Goal: Obtain resource: Download file/media

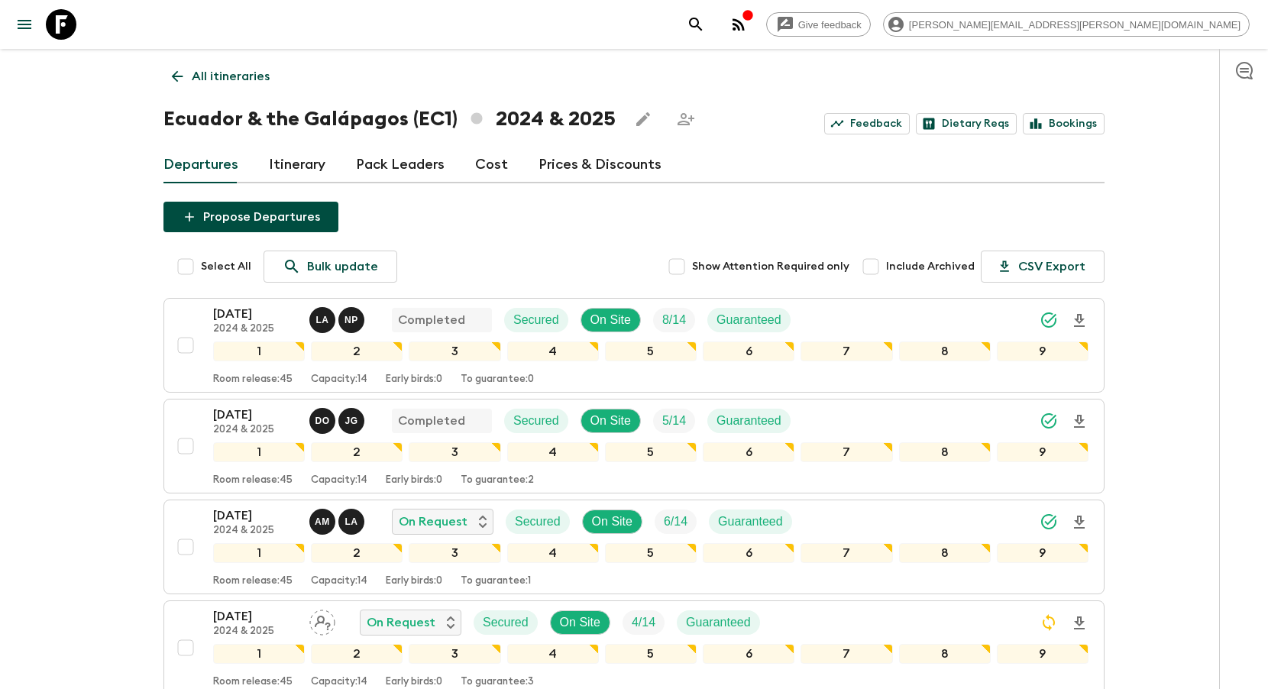
scroll to position [347, 0]
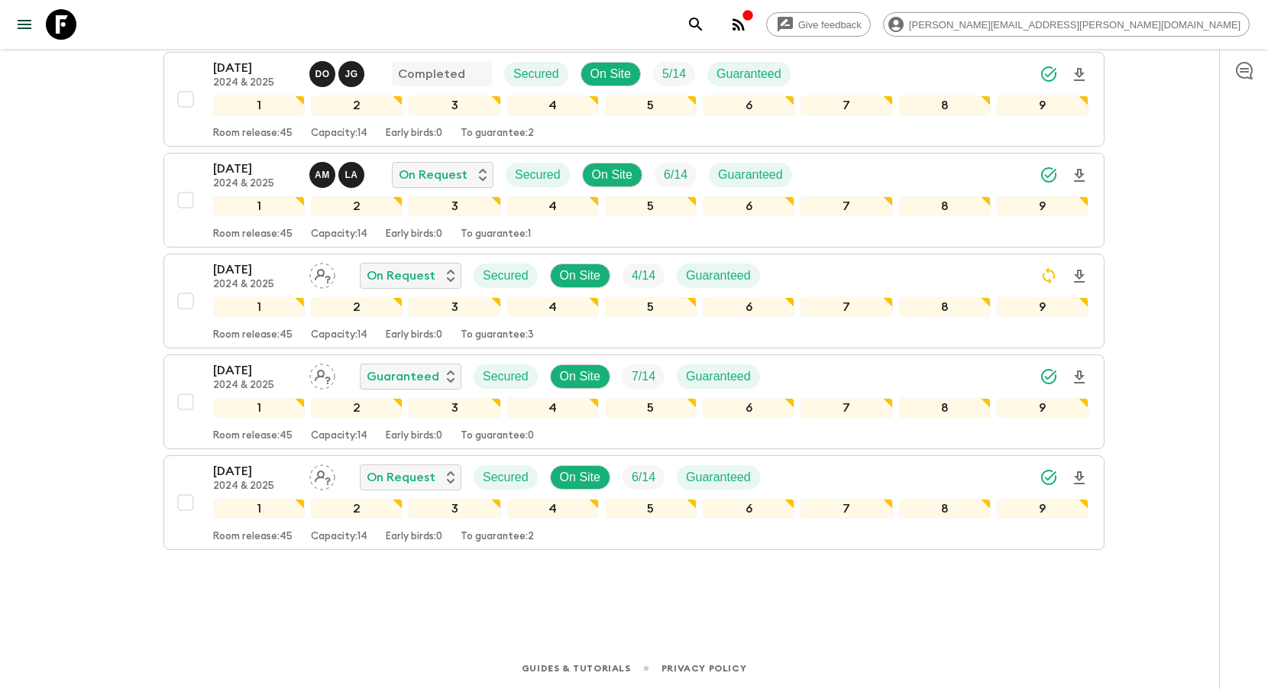
click at [705, 24] on icon "search adventures" at bounding box center [696, 24] width 18 height 18
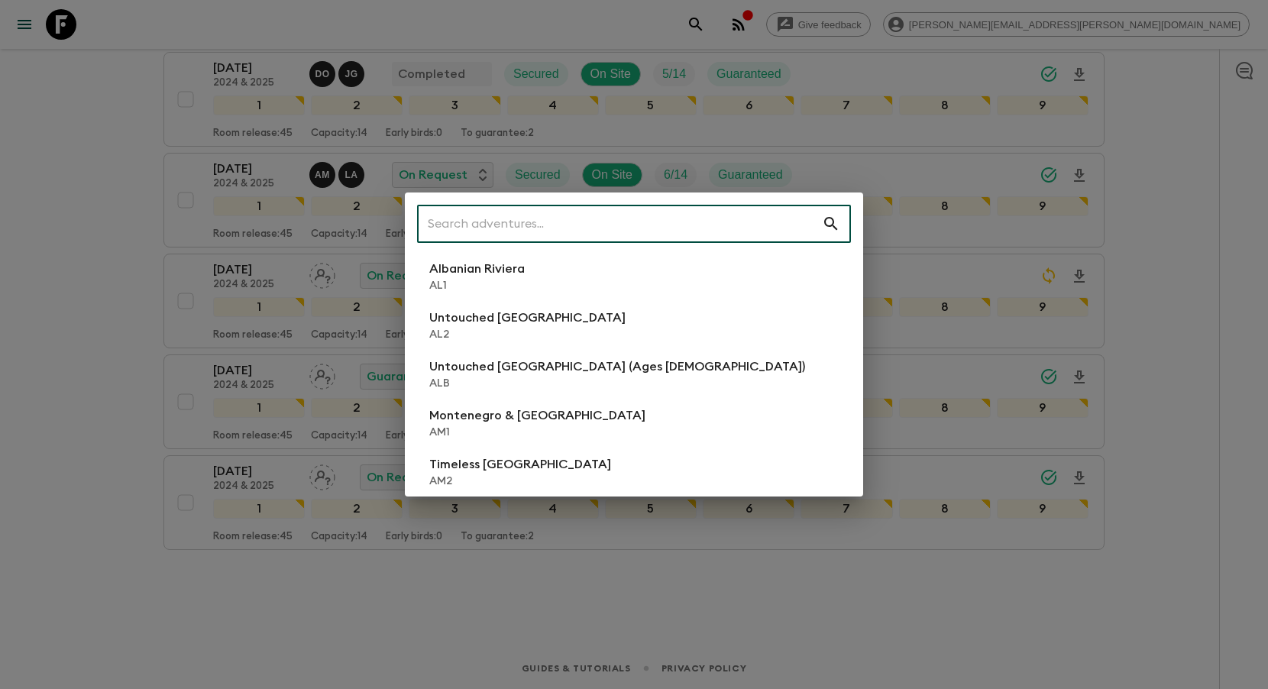
click at [743, 227] on input "text" at bounding box center [619, 223] width 405 height 43
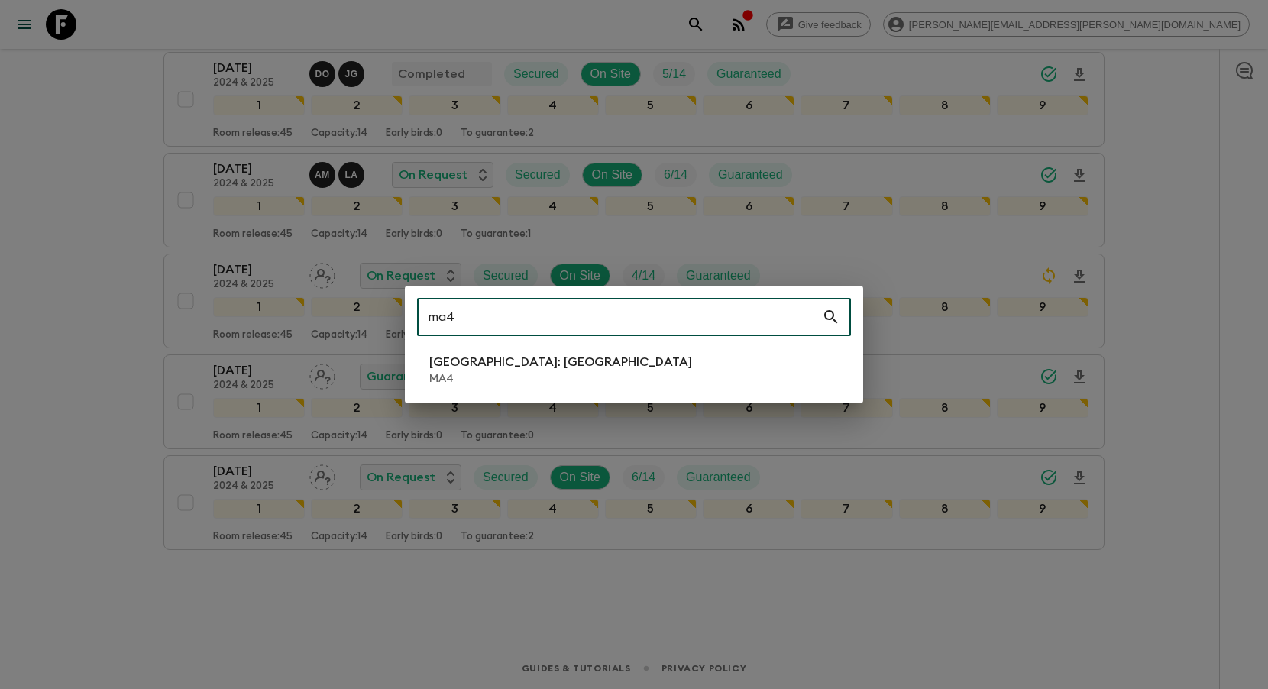
type input "ma4"
click at [718, 363] on li "[GEOGRAPHIC_DATA]: [GEOGRAPHIC_DATA] MA4" at bounding box center [634, 369] width 434 height 43
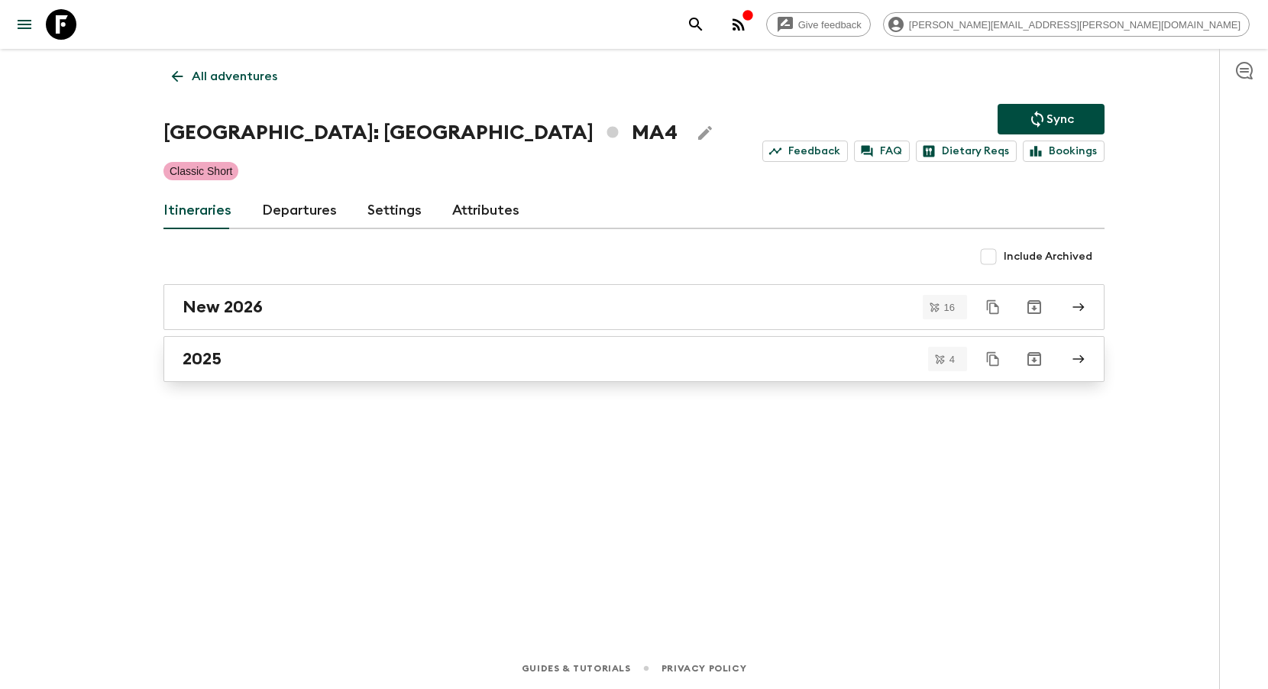
click at [469, 361] on div "2025" at bounding box center [620, 359] width 874 height 20
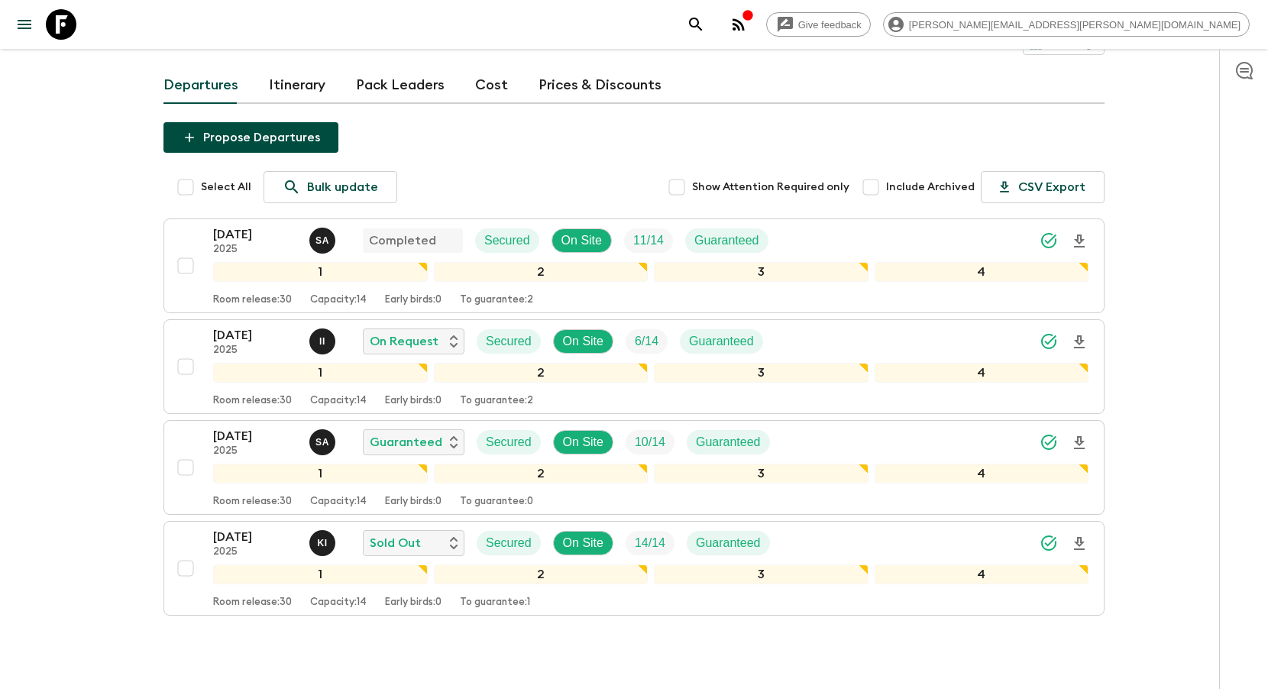
scroll to position [145, 0]
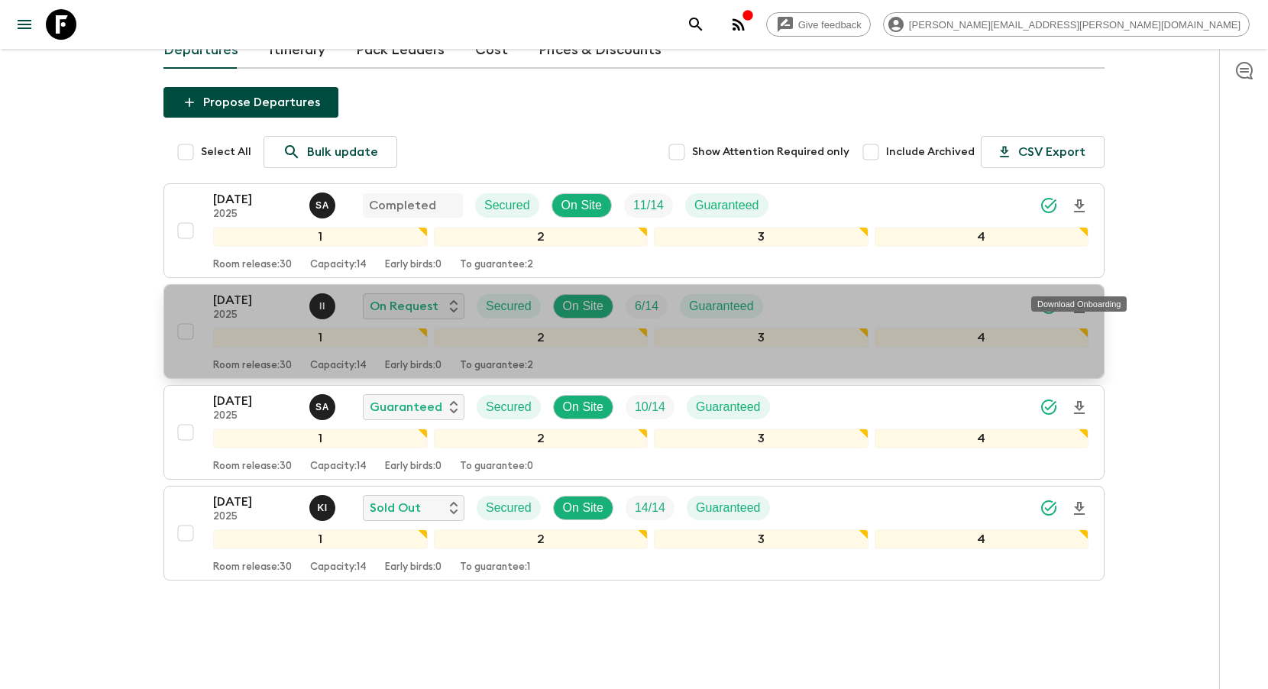
click at [1084, 298] on icon "Download Onboarding" at bounding box center [1080, 307] width 18 height 18
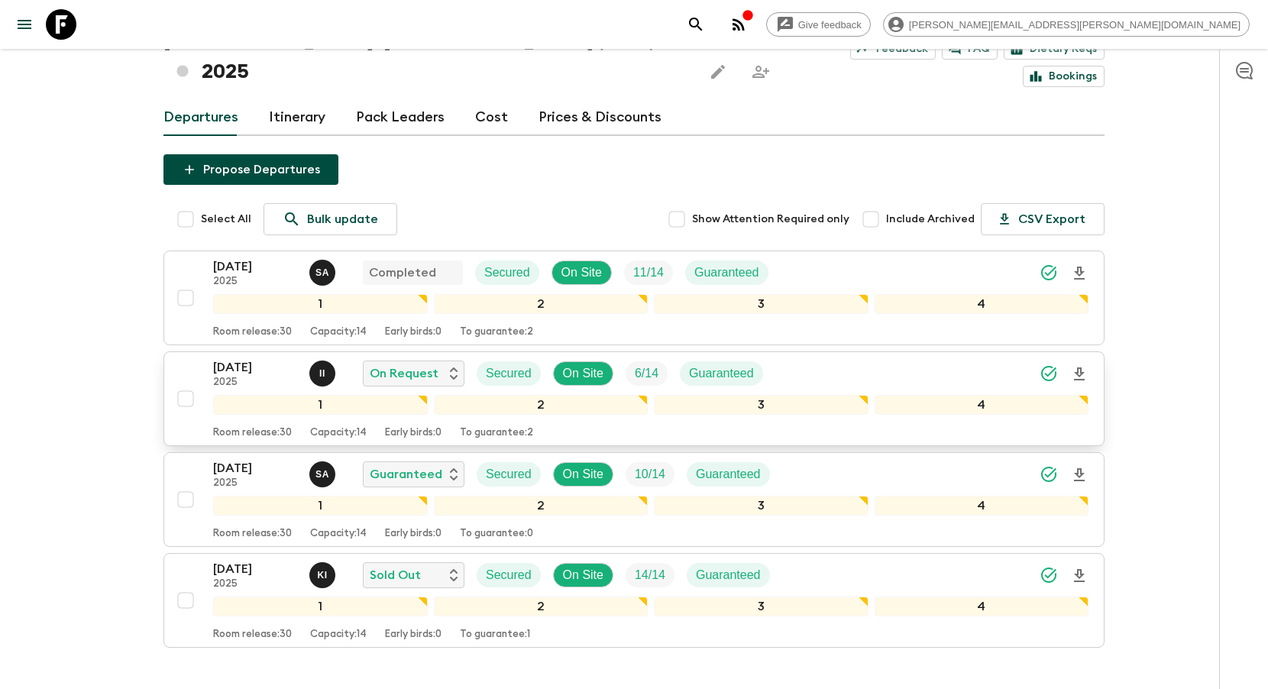
scroll to position [64, 0]
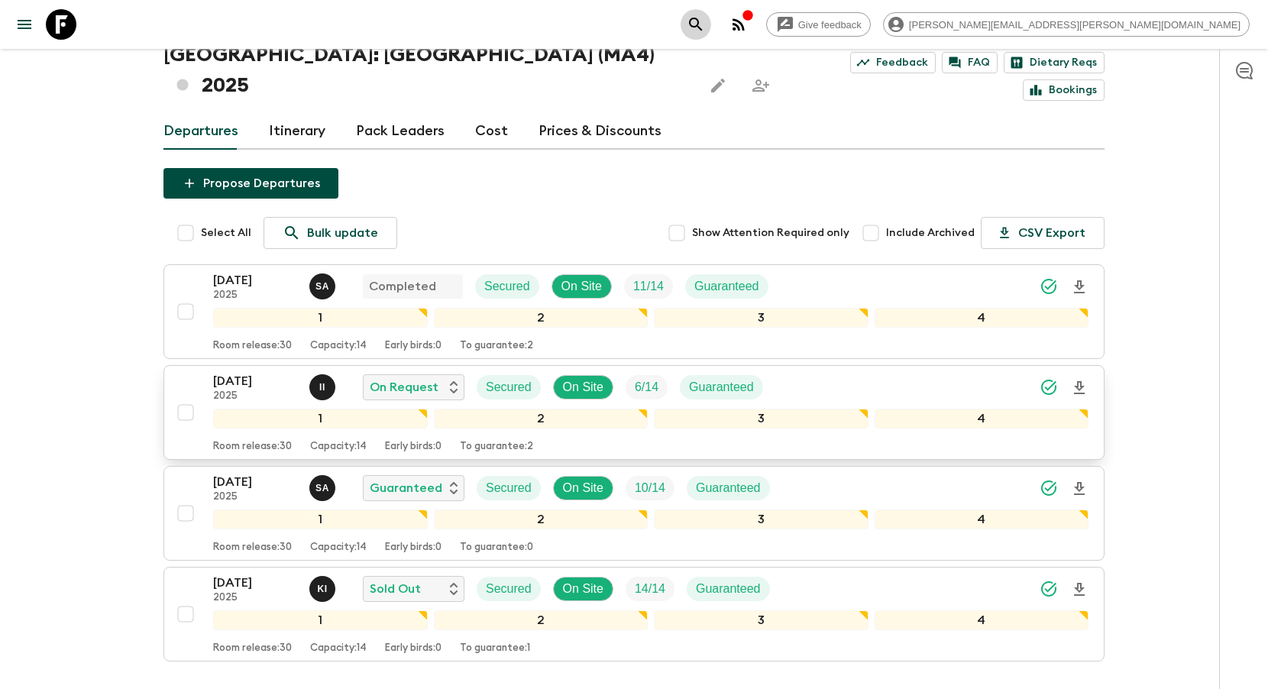
click at [711, 24] on button "search adventures" at bounding box center [696, 24] width 31 height 31
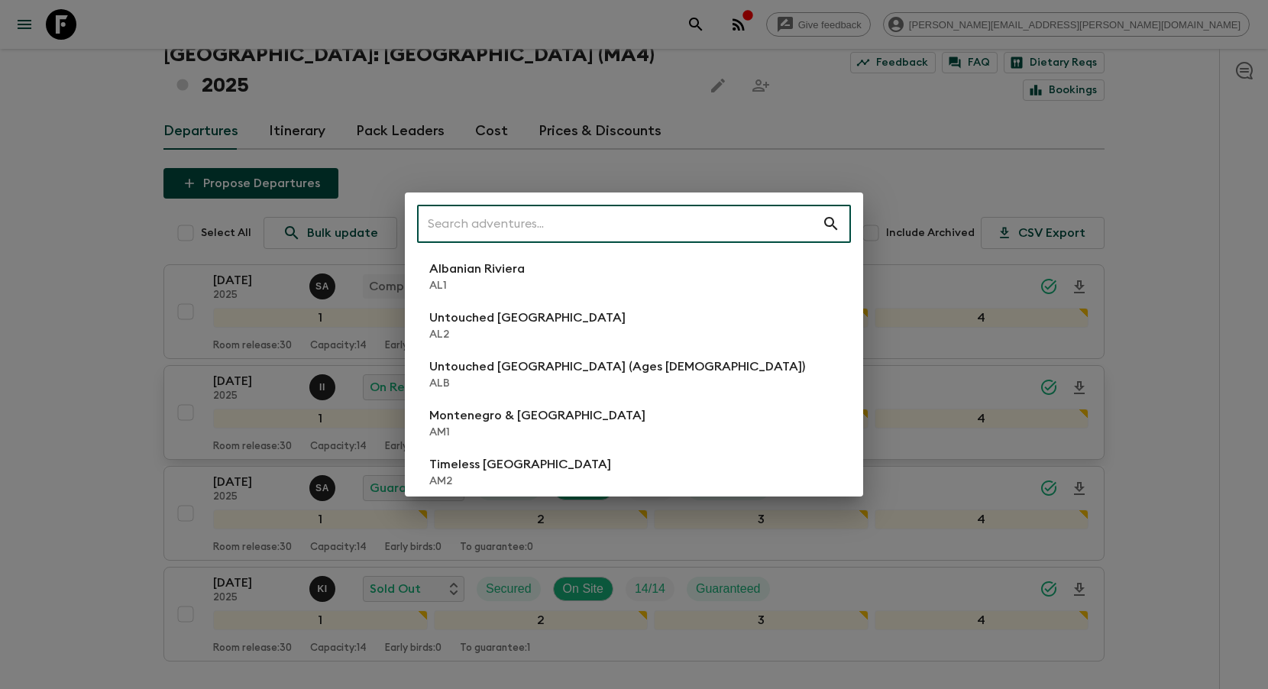
click at [762, 225] on input "text" at bounding box center [619, 223] width 405 height 43
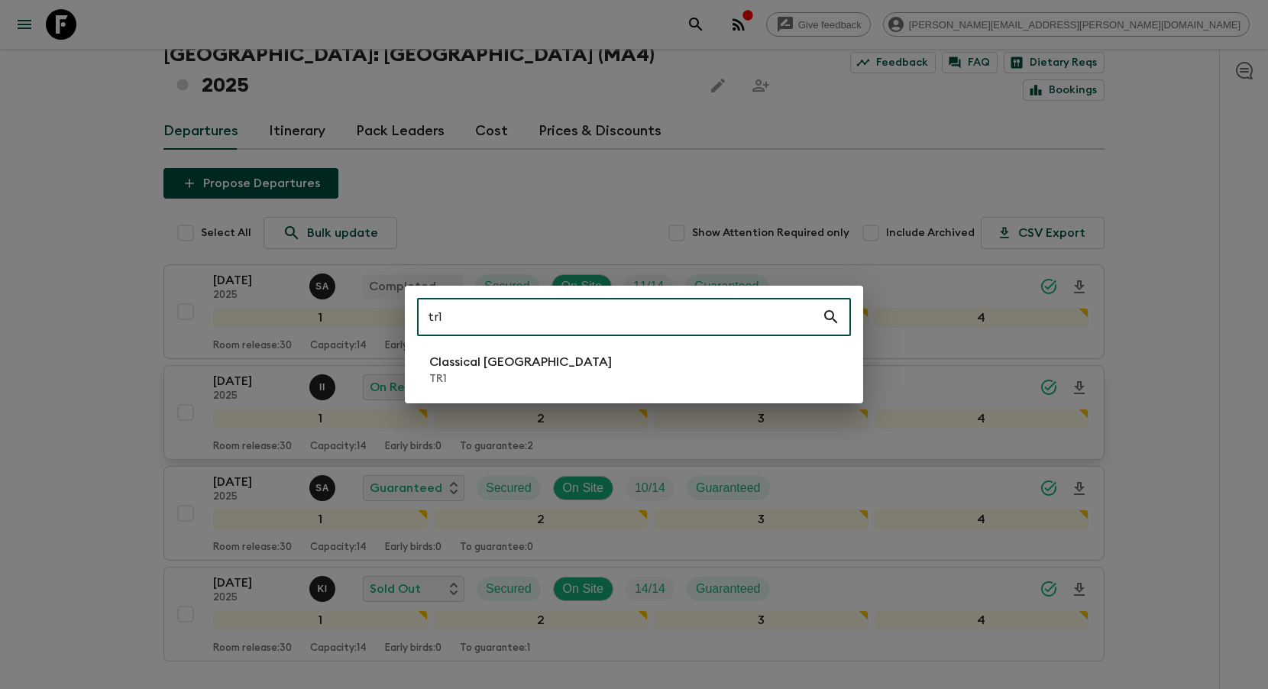
type input "tr1"
click at [793, 367] on li "Classical Türkiye TR1" at bounding box center [634, 369] width 434 height 43
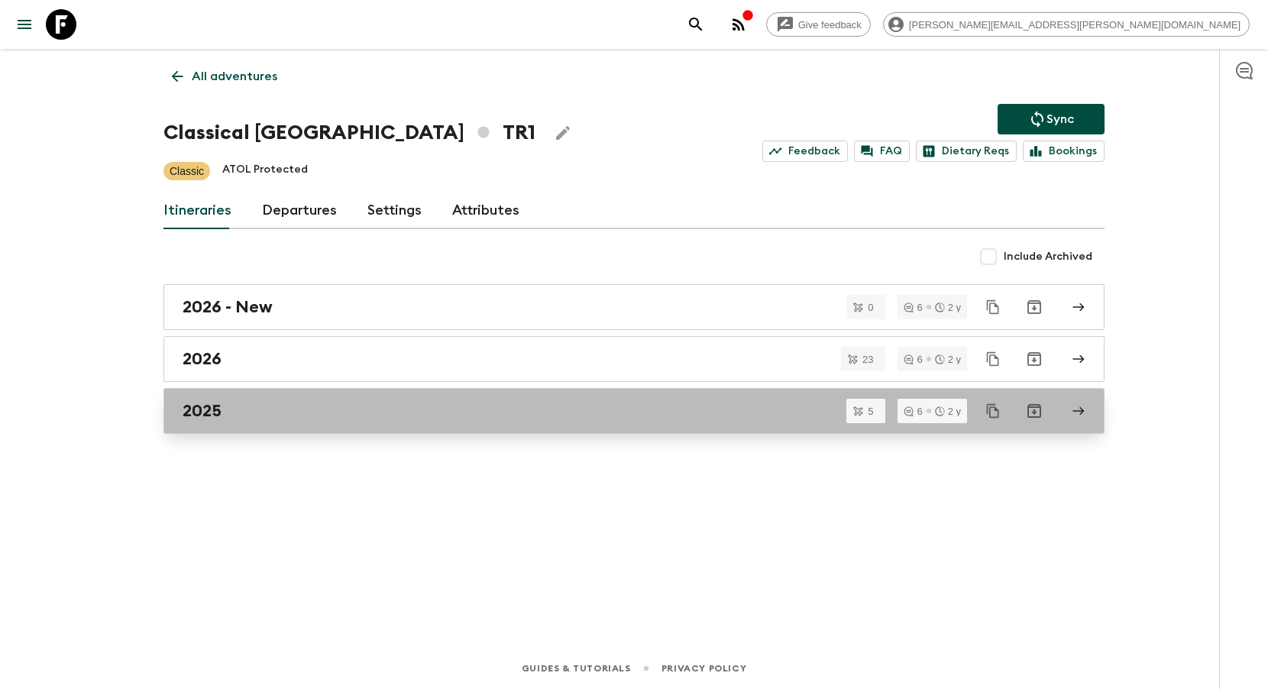
click at [404, 421] on link "2025" at bounding box center [634, 411] width 941 height 46
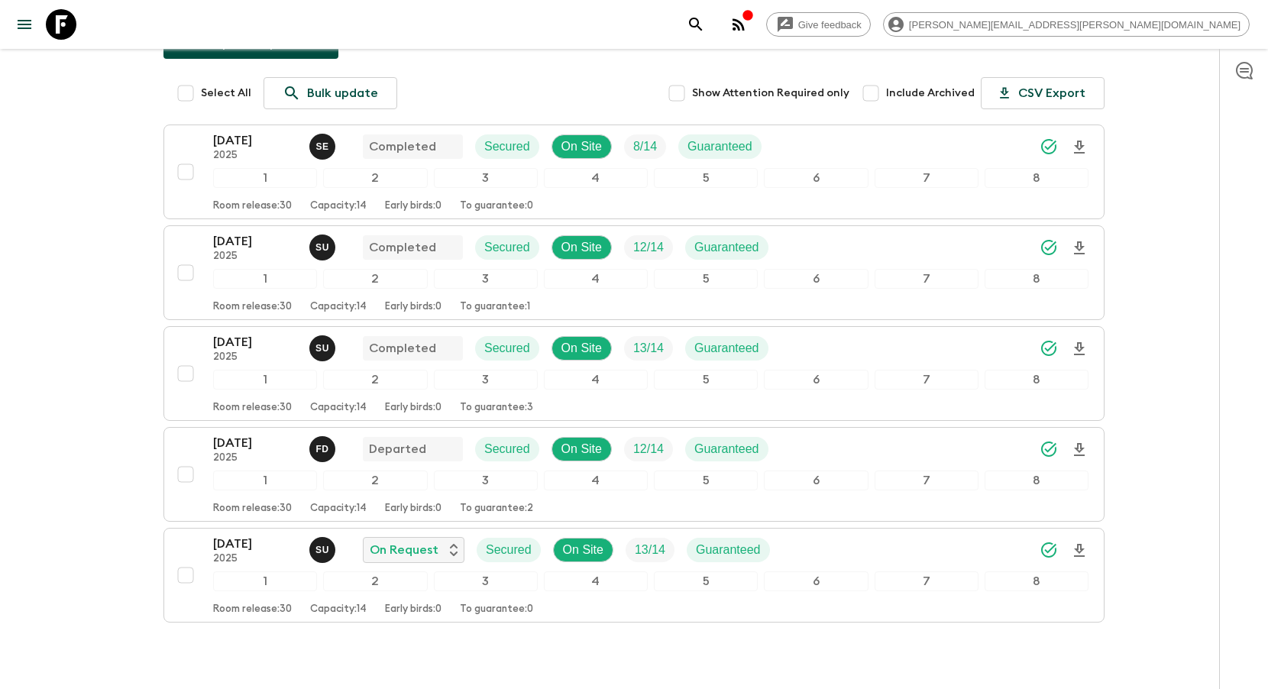
scroll to position [176, 0]
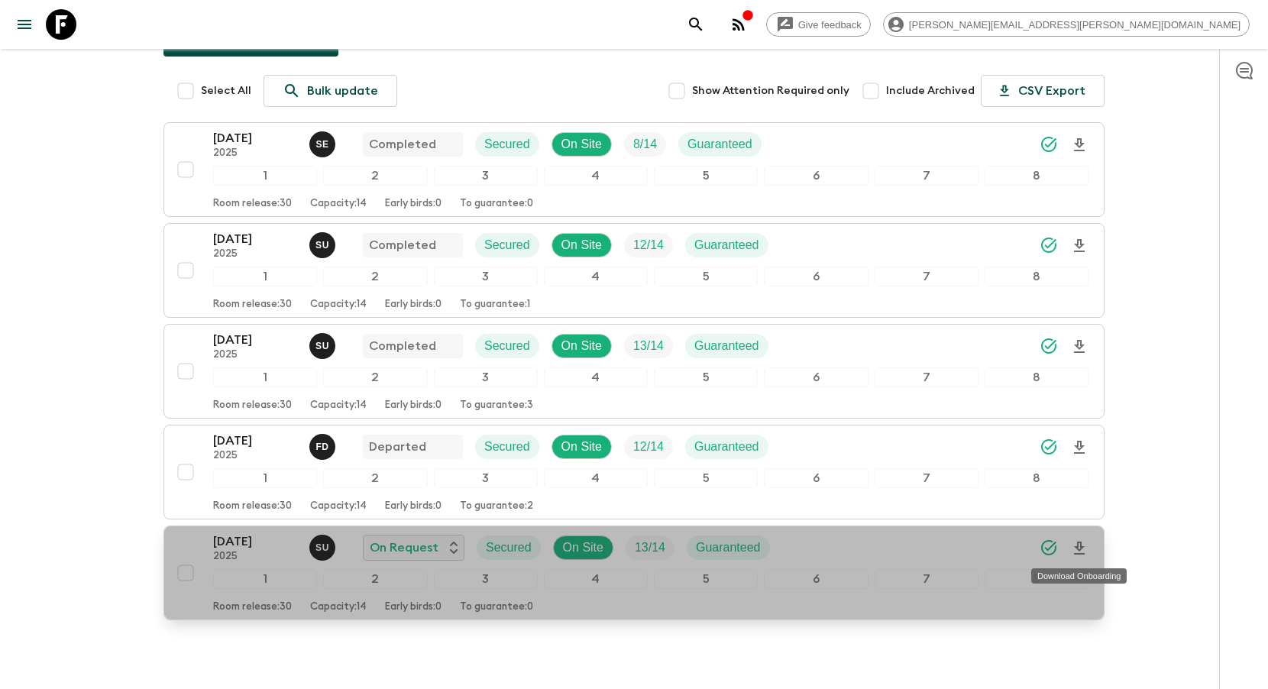
click at [1084, 552] on icon "Download Onboarding" at bounding box center [1080, 548] width 18 height 18
